Goal: Navigation & Orientation: Find specific page/section

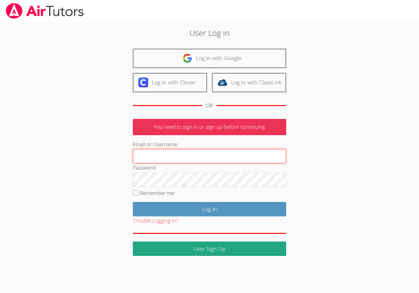
type input "tutorfrankburmann987@gmail.com"
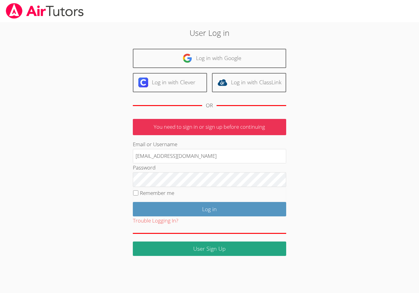
click at [209, 208] on input "Log in" at bounding box center [209, 209] width 153 height 14
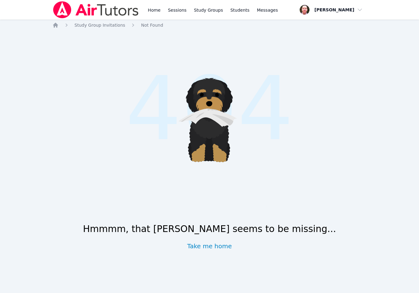
click at [154, 10] on link "Home" at bounding box center [153, 10] width 15 height 20
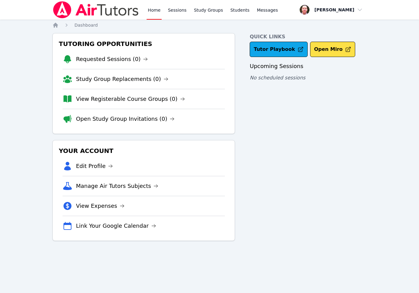
click at [119, 199] on li "View Expenses" at bounding box center [144, 206] width 162 height 20
click at [118, 203] on link "View Expenses" at bounding box center [100, 206] width 48 height 9
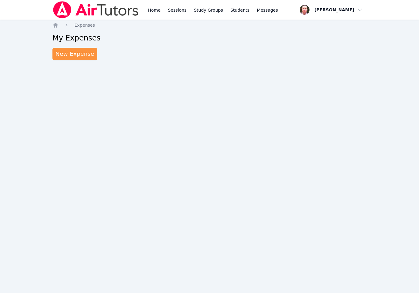
click at [57, 57] on link "New Expense" at bounding box center [74, 54] width 45 height 12
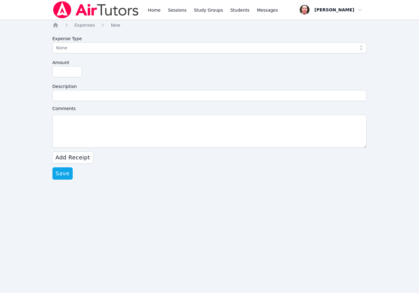
click at [48, 22] on div "Home Sessions Study Groups Students Messages Open user menu [PERSON_NAME] Open …" at bounding box center [209, 146] width 419 height 293
click at [150, 11] on link "Home" at bounding box center [153, 10] width 15 height 20
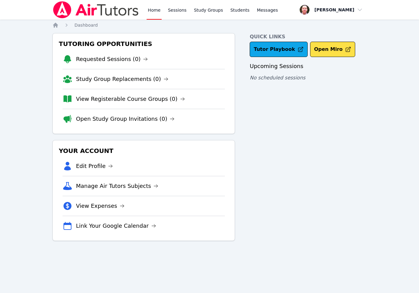
click at [266, 45] on link "Tutor Playbook" at bounding box center [278, 49] width 58 height 15
